Goal: Information Seeking & Learning: Learn about a topic

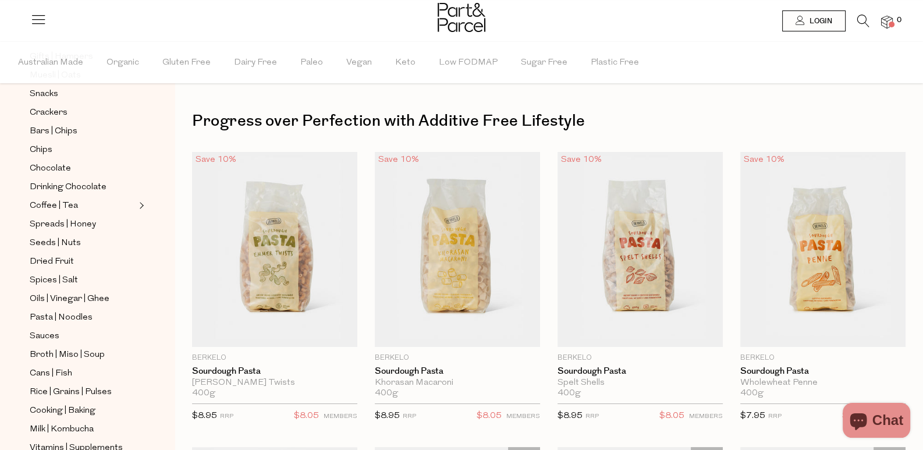
scroll to position [358, 0]
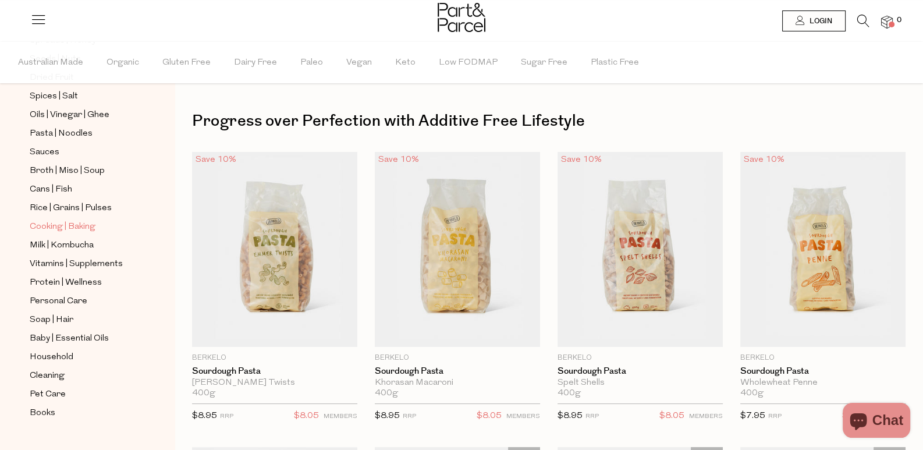
click at [49, 220] on span "Cooking | Baking" at bounding box center [63, 227] width 66 height 14
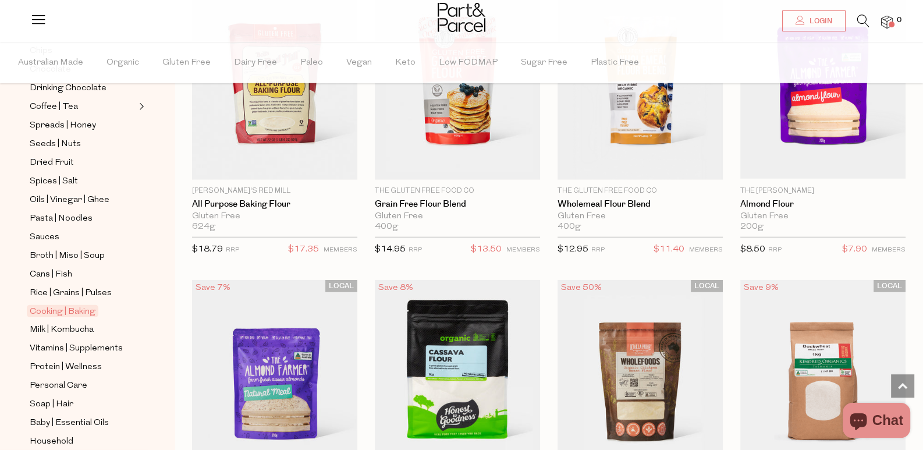
scroll to position [349, 0]
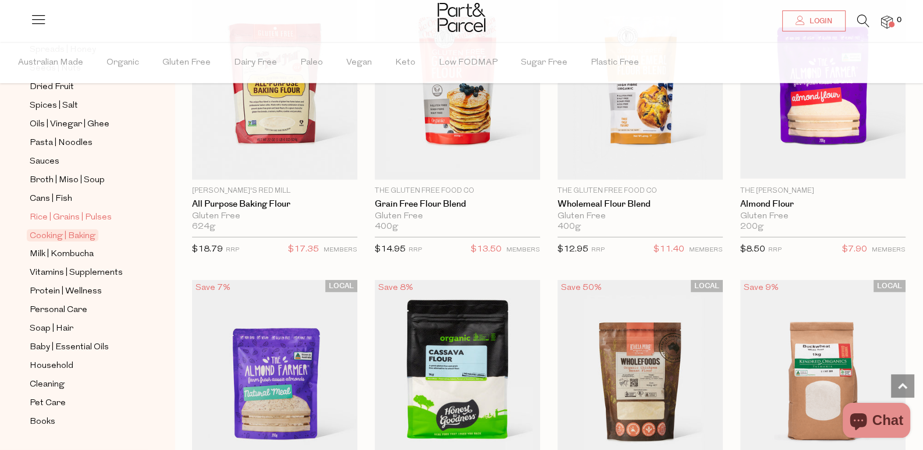
click at [53, 211] on span "Rice | Grains | Pulses" at bounding box center [71, 218] width 82 height 14
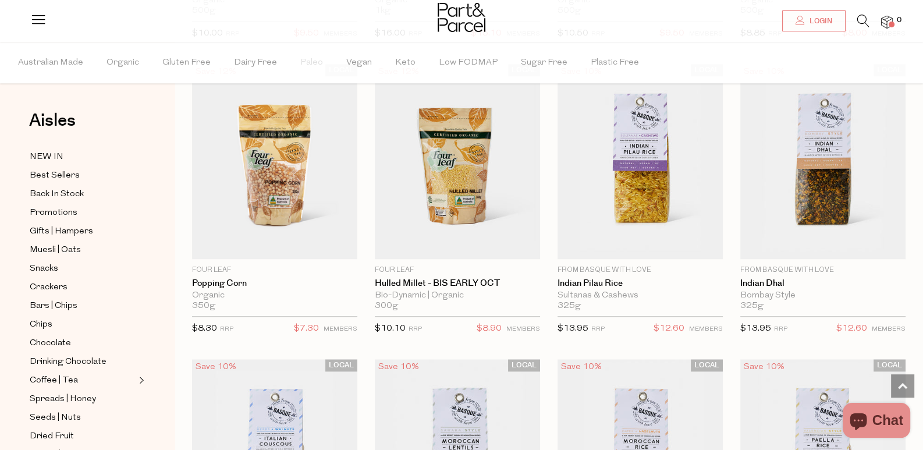
scroll to position [1513, 0]
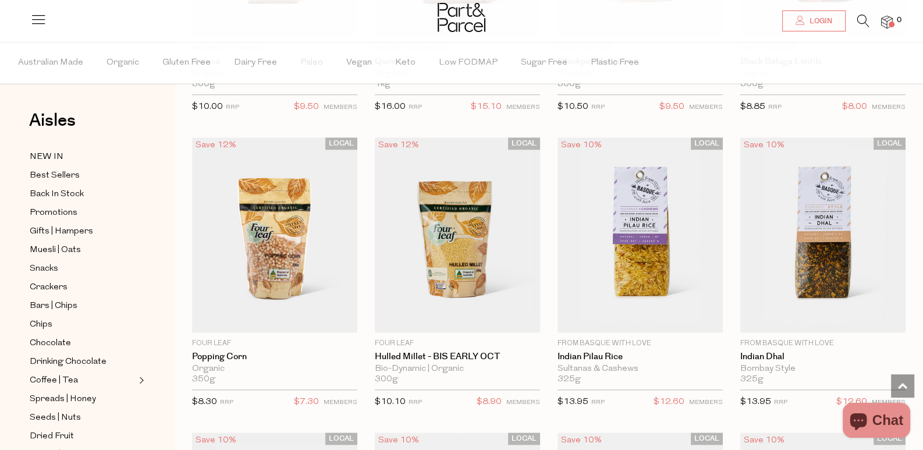
click at [857, 19] on icon at bounding box center [863, 21] width 12 height 13
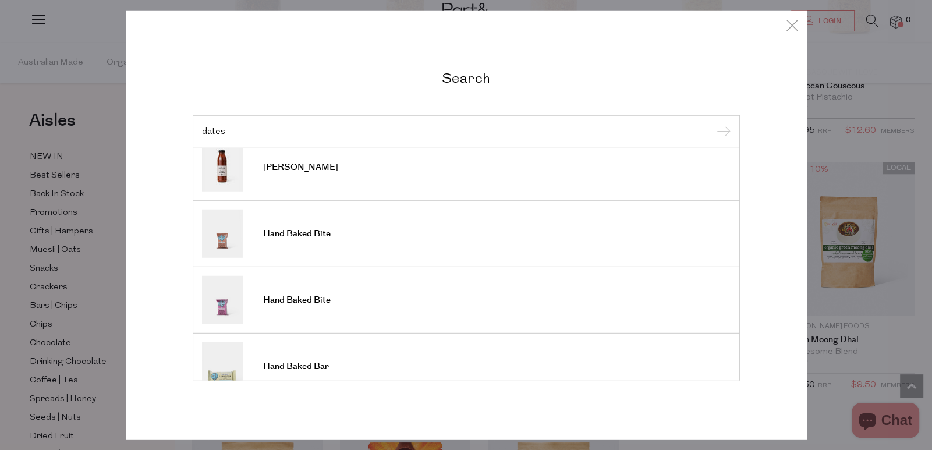
scroll to position [422, 0]
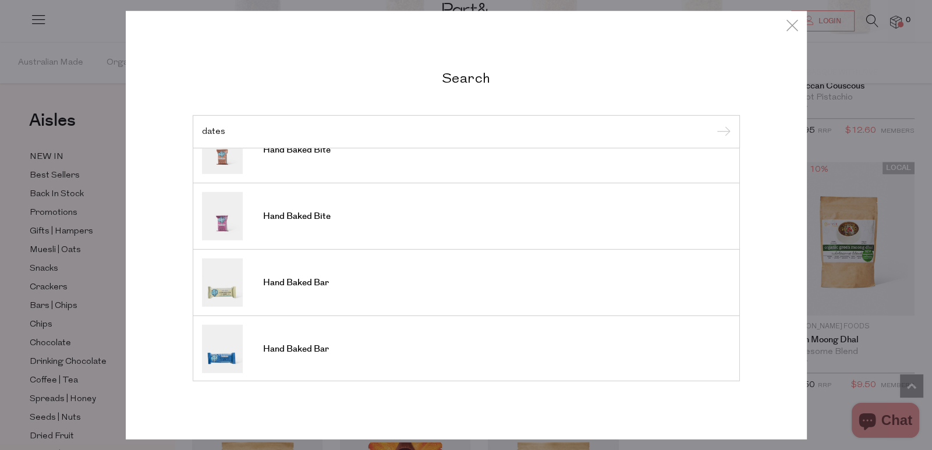
type input "dates"
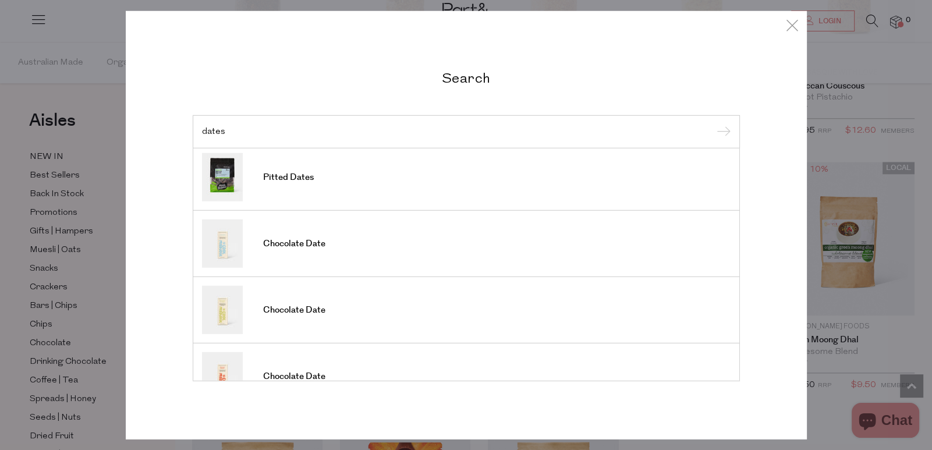
scroll to position [0, 0]
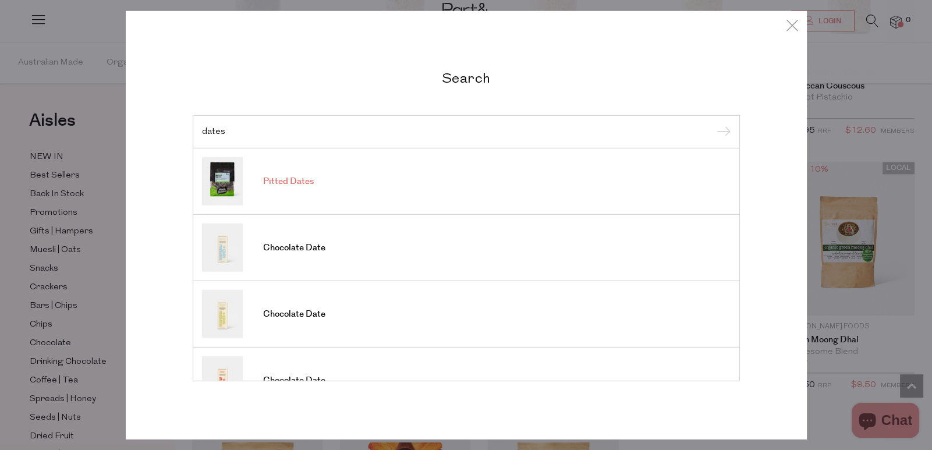
click at [317, 184] on link "Pitted Dates" at bounding box center [466, 181] width 528 height 48
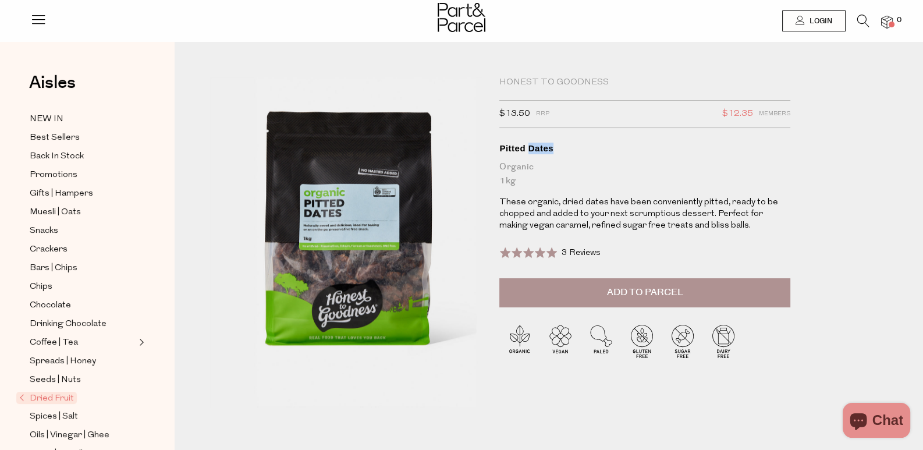
drag, startPoint x: 564, startPoint y: 155, endPoint x: 536, endPoint y: 162, distance: 29.2
click at [536, 162] on h1 "Pitted Dates Organic 1kg" at bounding box center [644, 165] width 291 height 45
copy div "Dates"
click at [866, 26] on icon at bounding box center [863, 21] width 12 height 13
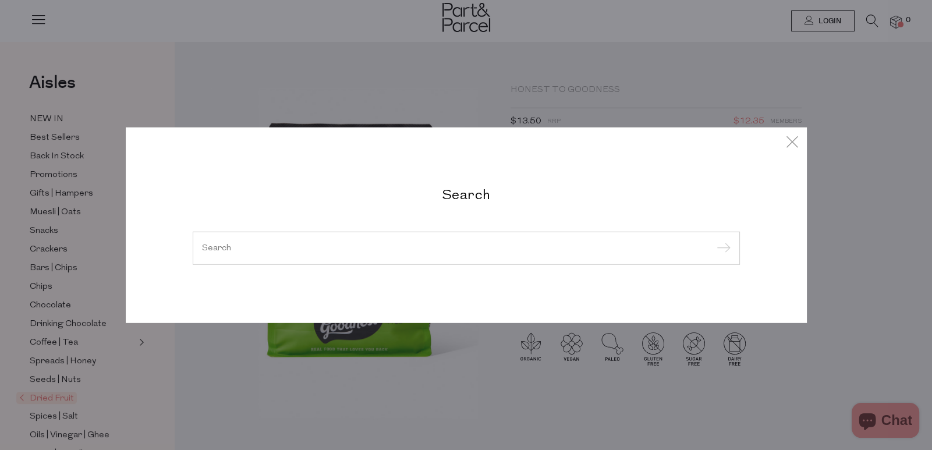
paste input "Dates"
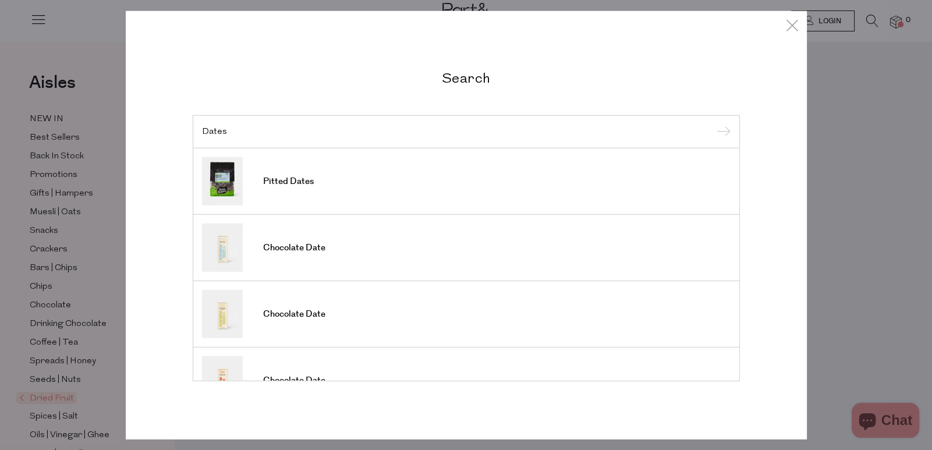
type input "Dates"
click at [915, 83] on div "Search Dates Pitted Dates Chocolate Date Chocolate Date Chocolate Date Holiday …" at bounding box center [466, 225] width 932 height 450
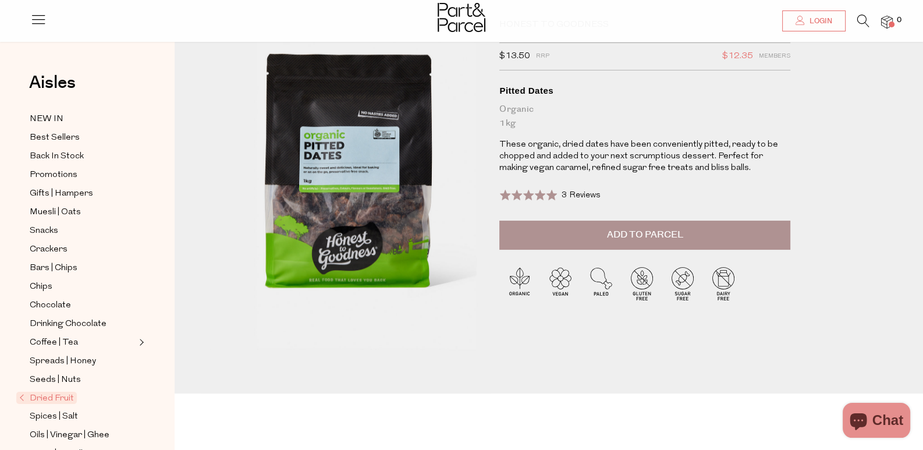
click at [56, 381] on ul "NEW IN Best Sellers Back In Stock Promotions Gifts | Hampers Muesli | Oats Snac…" at bounding box center [87, 426] width 125 height 628
click at [54, 392] on span "Dried Fruit" at bounding box center [46, 398] width 61 height 12
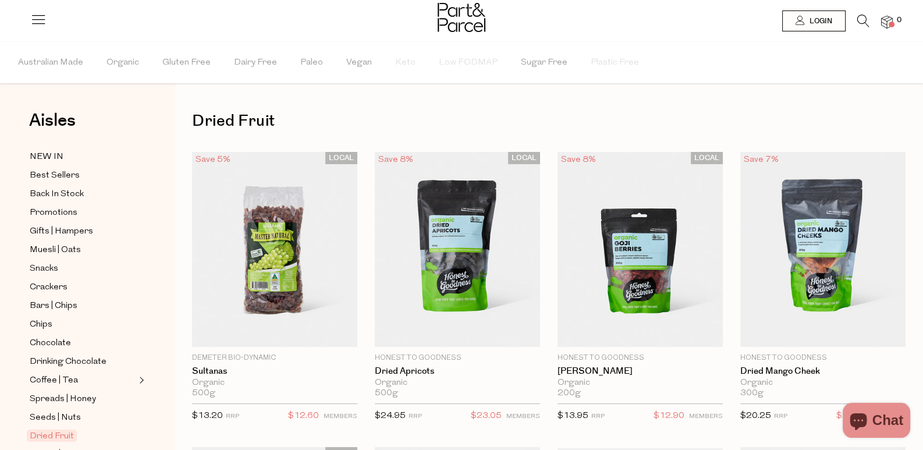
scroll to position [116, 0]
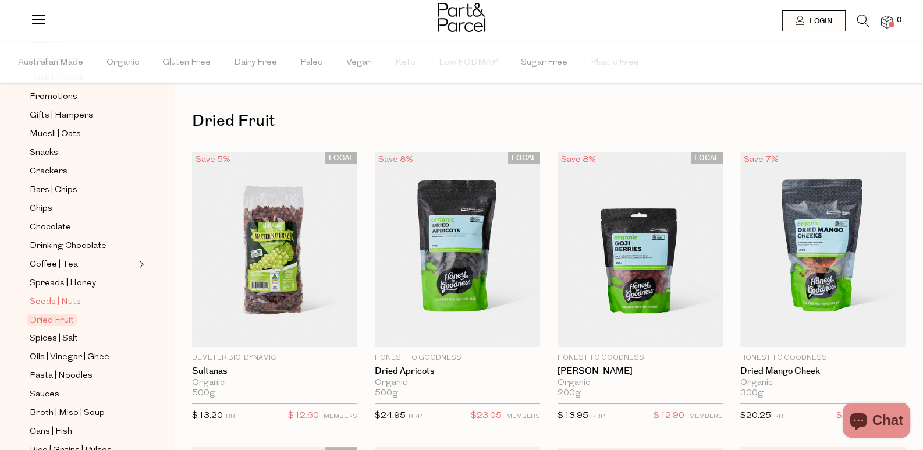
click at [72, 295] on span "Seeds | Nuts" at bounding box center [55, 302] width 51 height 14
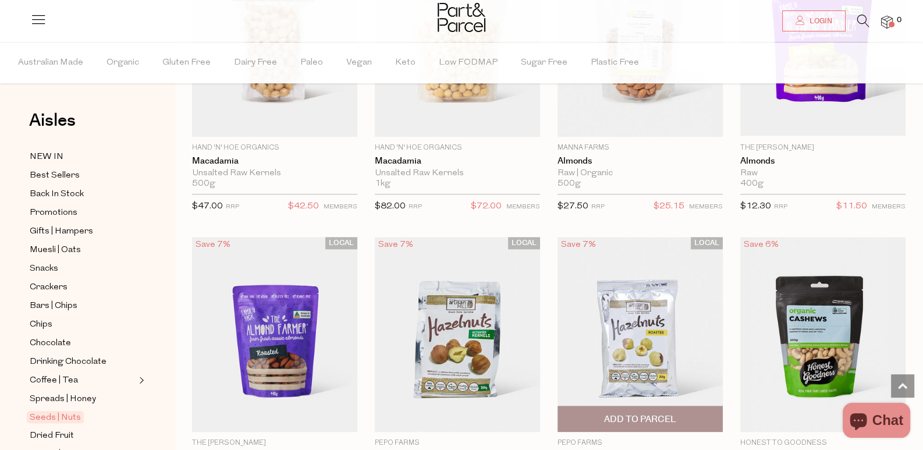
scroll to position [1397, 0]
